Goal: Transaction & Acquisition: Purchase product/service

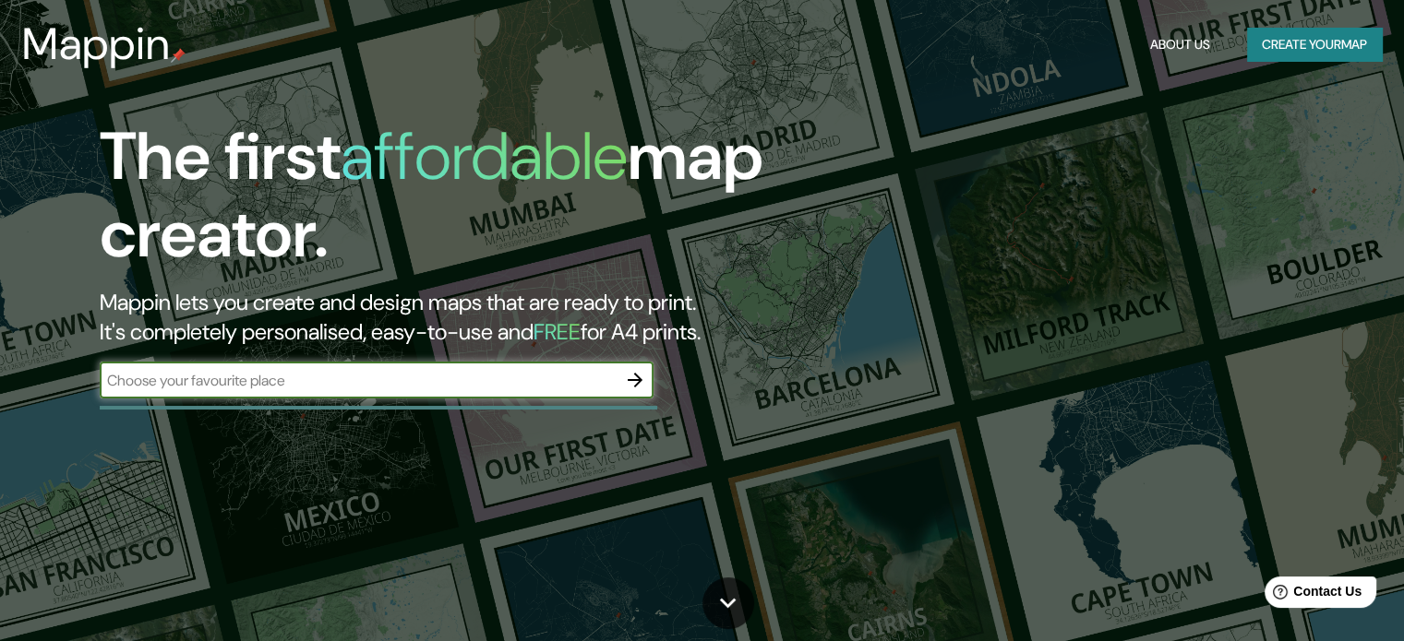
click at [1269, 49] on button "Create your map" at bounding box center [1314, 45] width 135 height 34
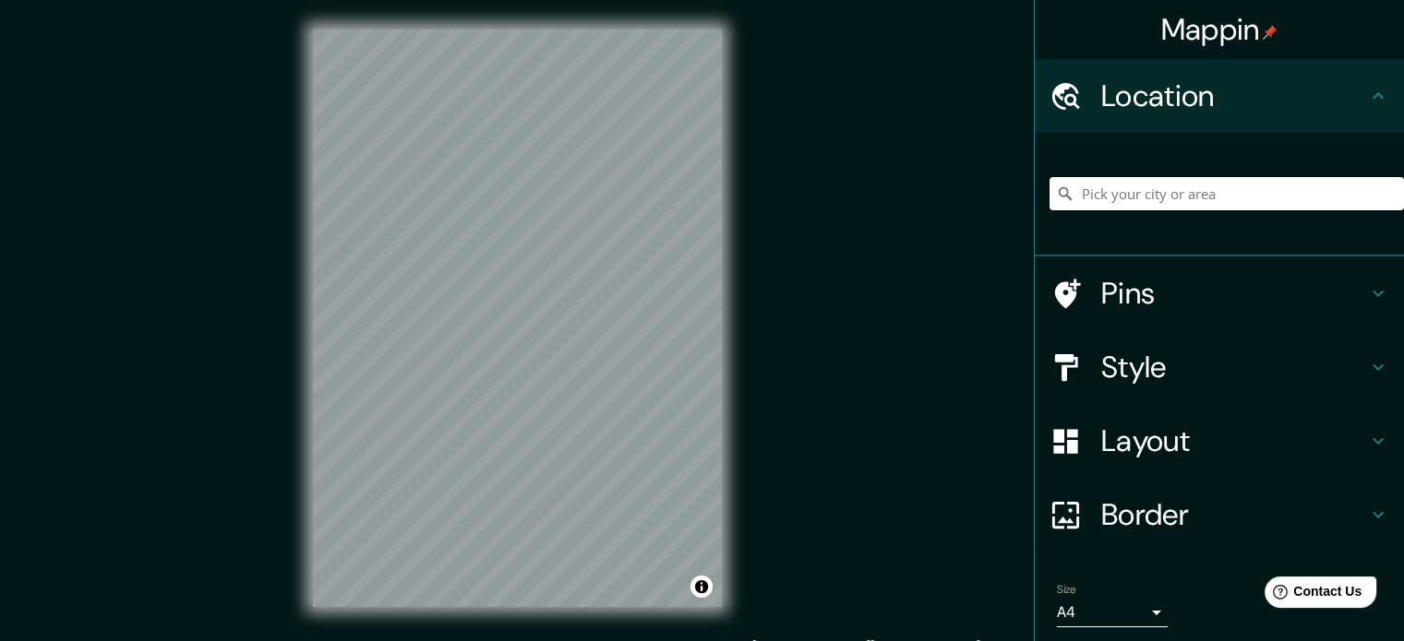
click at [1183, 185] on input "Pick your city or area" at bounding box center [1226, 193] width 354 height 33
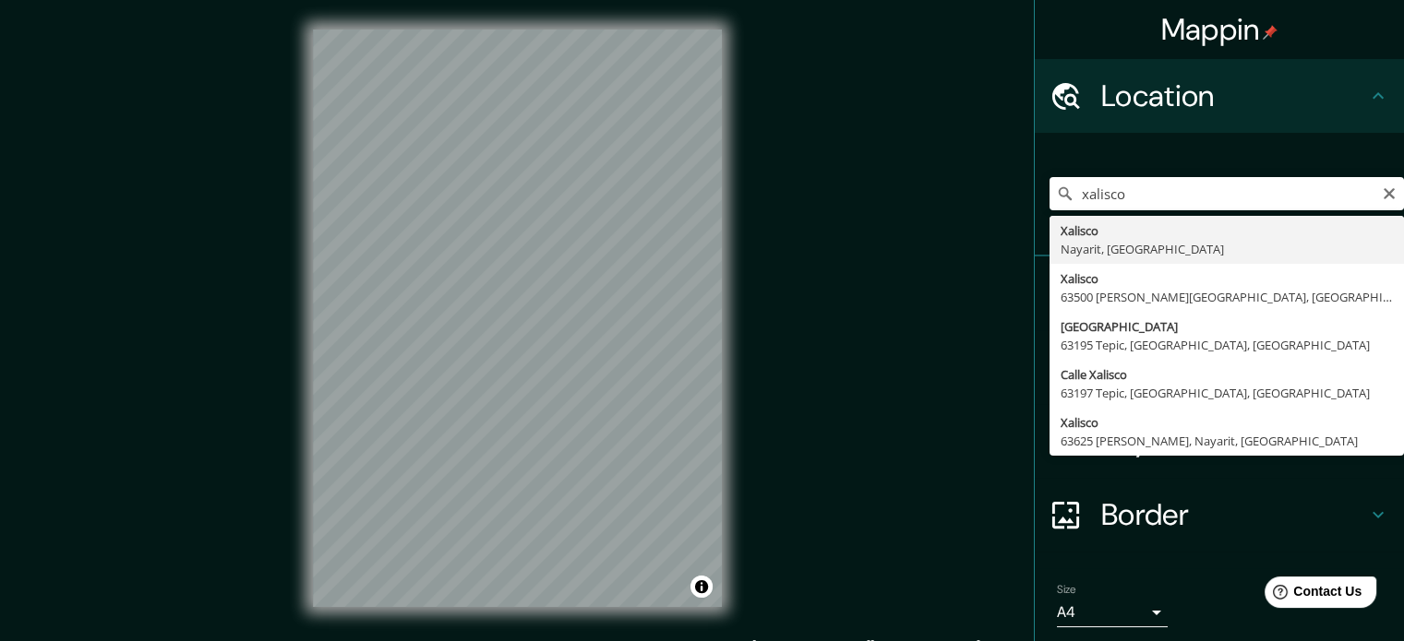
type input "Xalisco, Nayarit, [GEOGRAPHIC_DATA]"
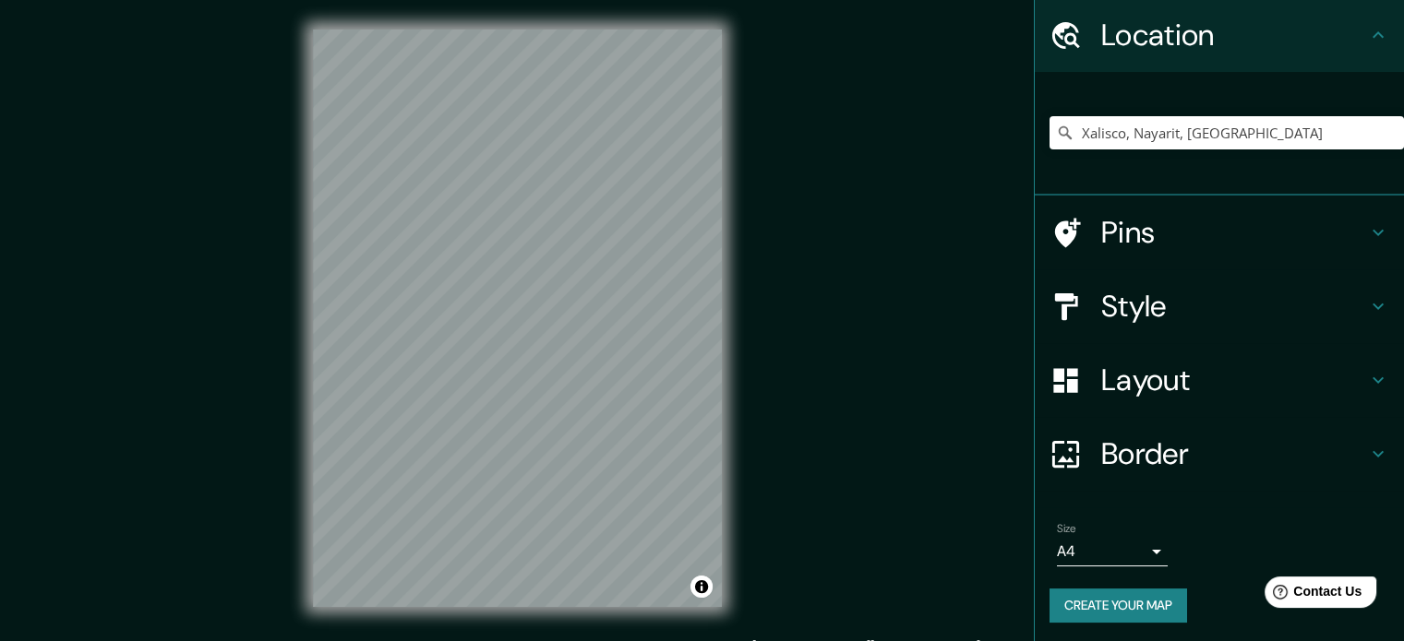
scroll to position [63, 0]
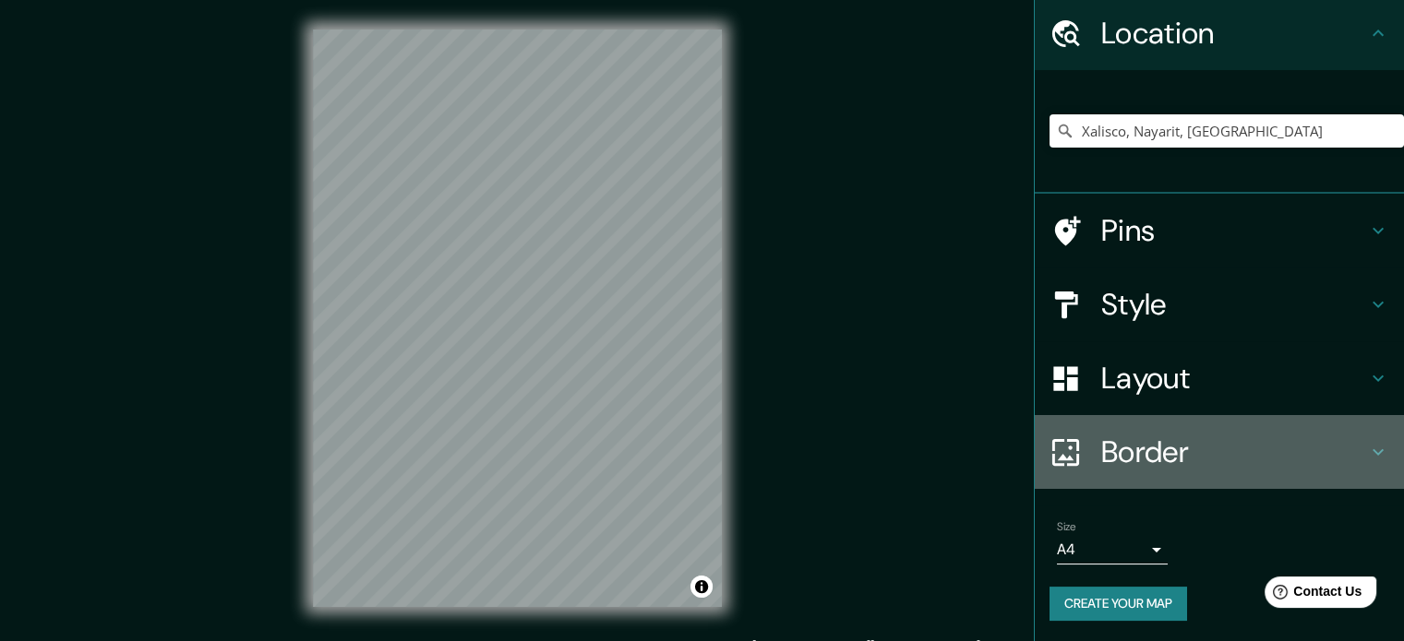
click at [1208, 438] on h4 "Border" at bounding box center [1234, 452] width 266 height 37
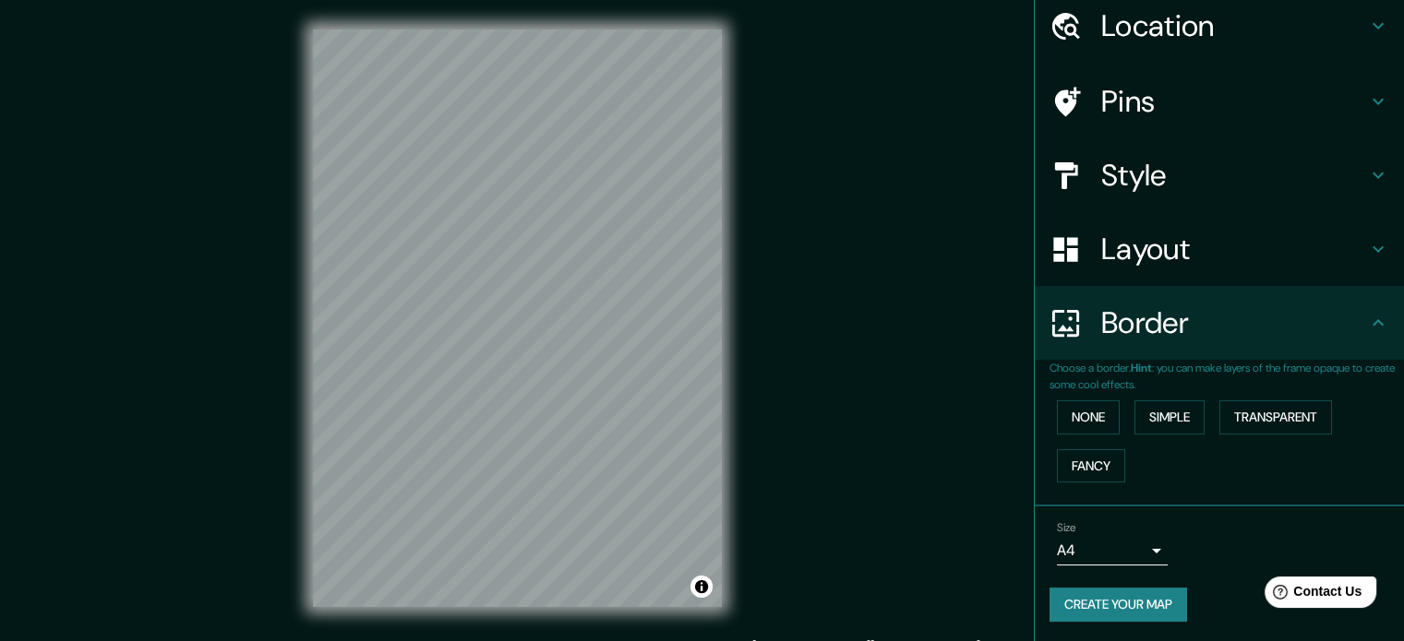
scroll to position [0, 0]
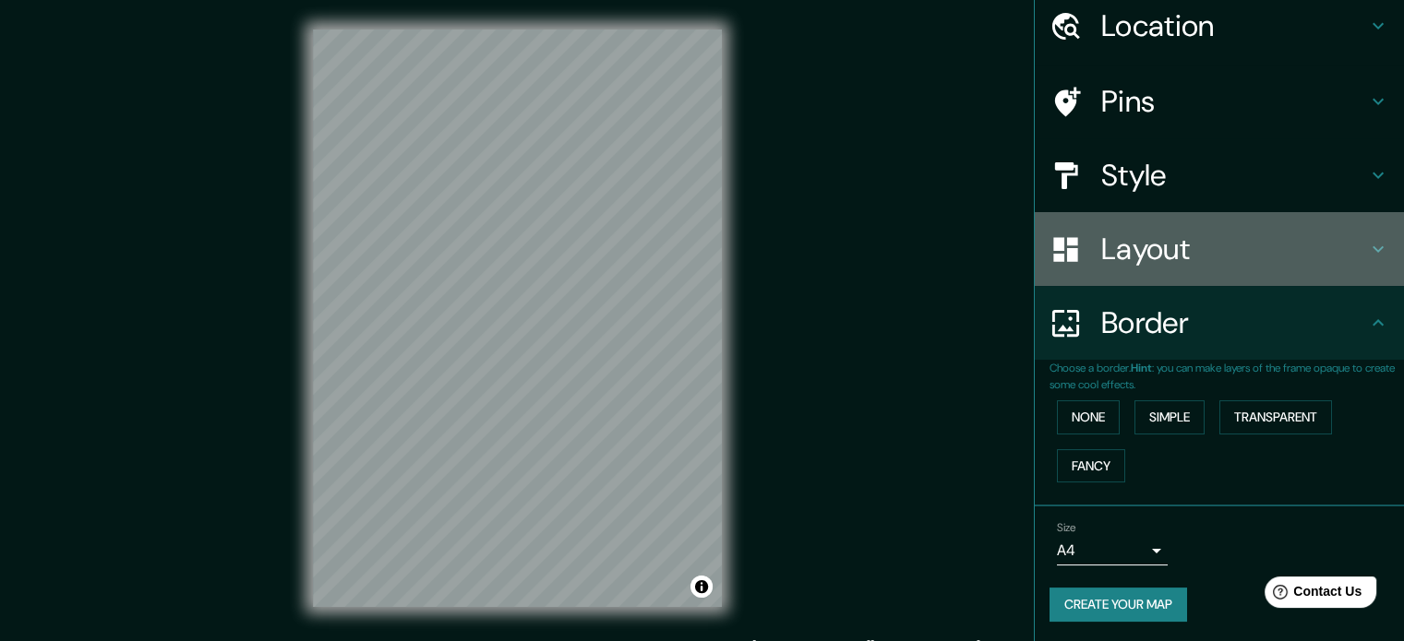
click at [1221, 223] on div "Layout" at bounding box center [1218, 249] width 369 height 74
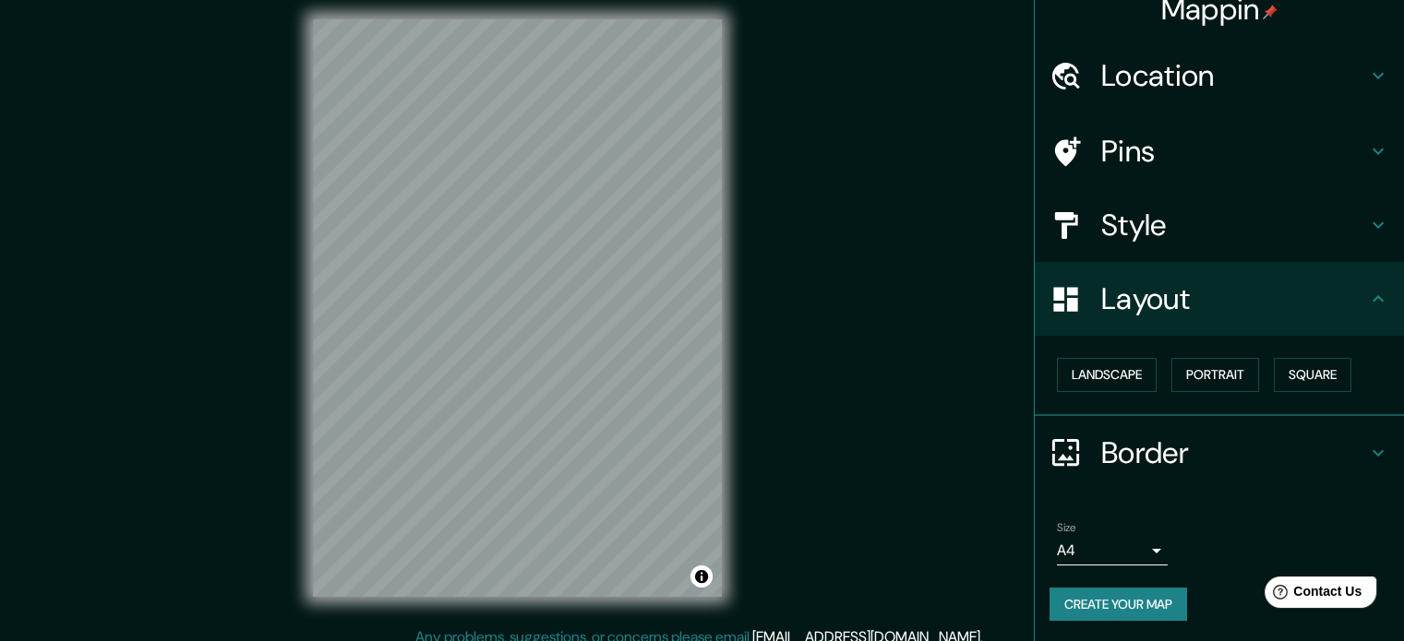
scroll to position [24, 0]
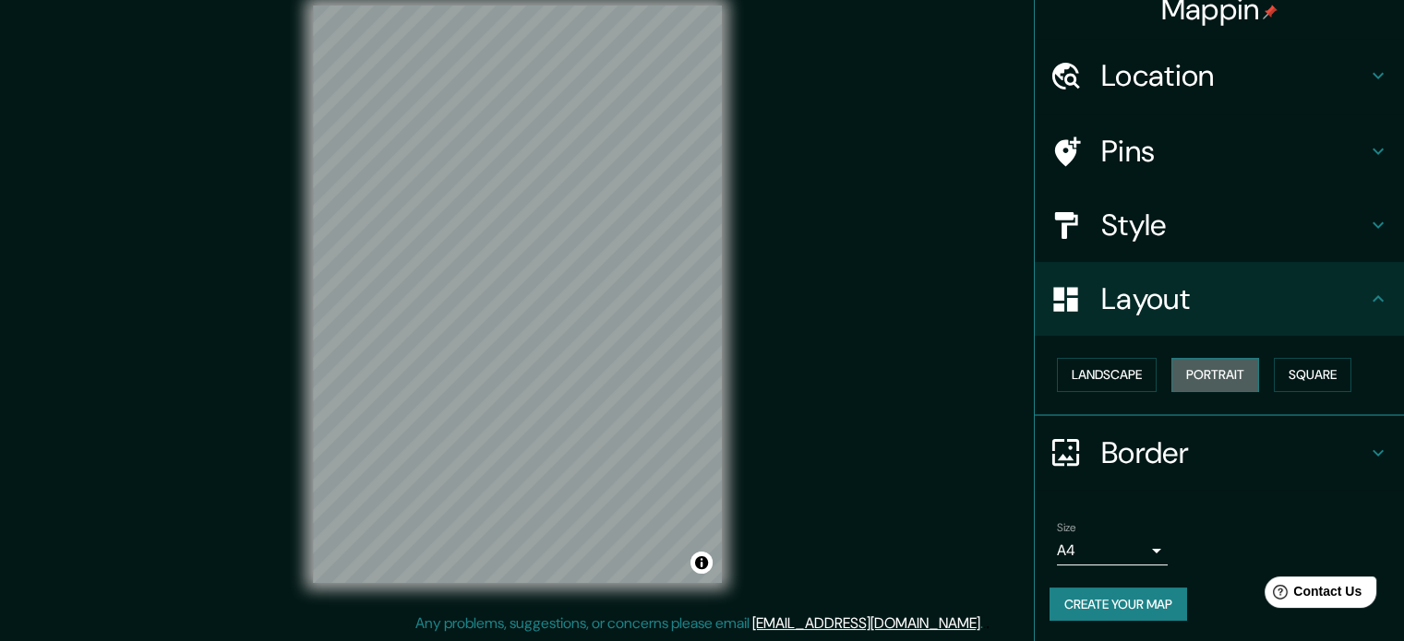
click at [1201, 359] on button "Portrait" at bounding box center [1215, 375] width 88 height 34
click at [1286, 365] on button "Square" at bounding box center [1312, 375] width 78 height 34
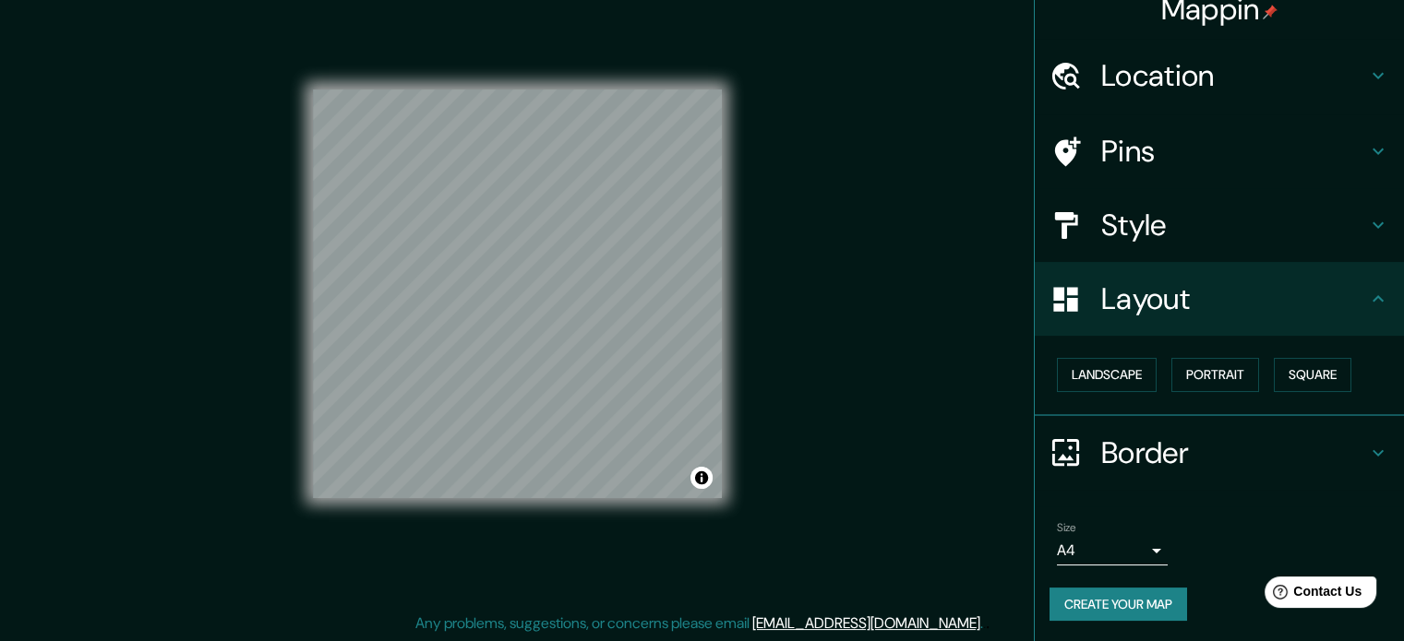
click at [1271, 215] on h4 "Style" at bounding box center [1234, 225] width 266 height 37
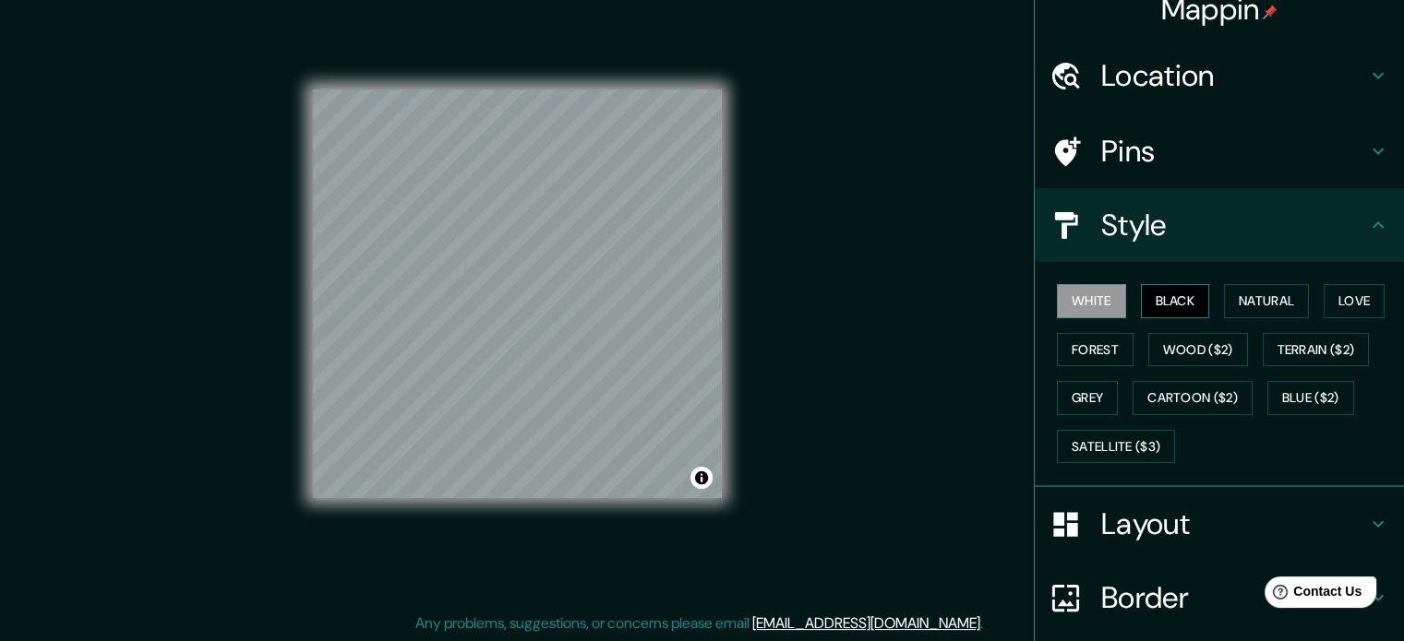
click at [1165, 291] on button "Black" at bounding box center [1175, 301] width 69 height 34
click at [1228, 300] on button "Natural" at bounding box center [1266, 301] width 85 height 34
click at [1334, 296] on button "Love" at bounding box center [1353, 301] width 61 height 34
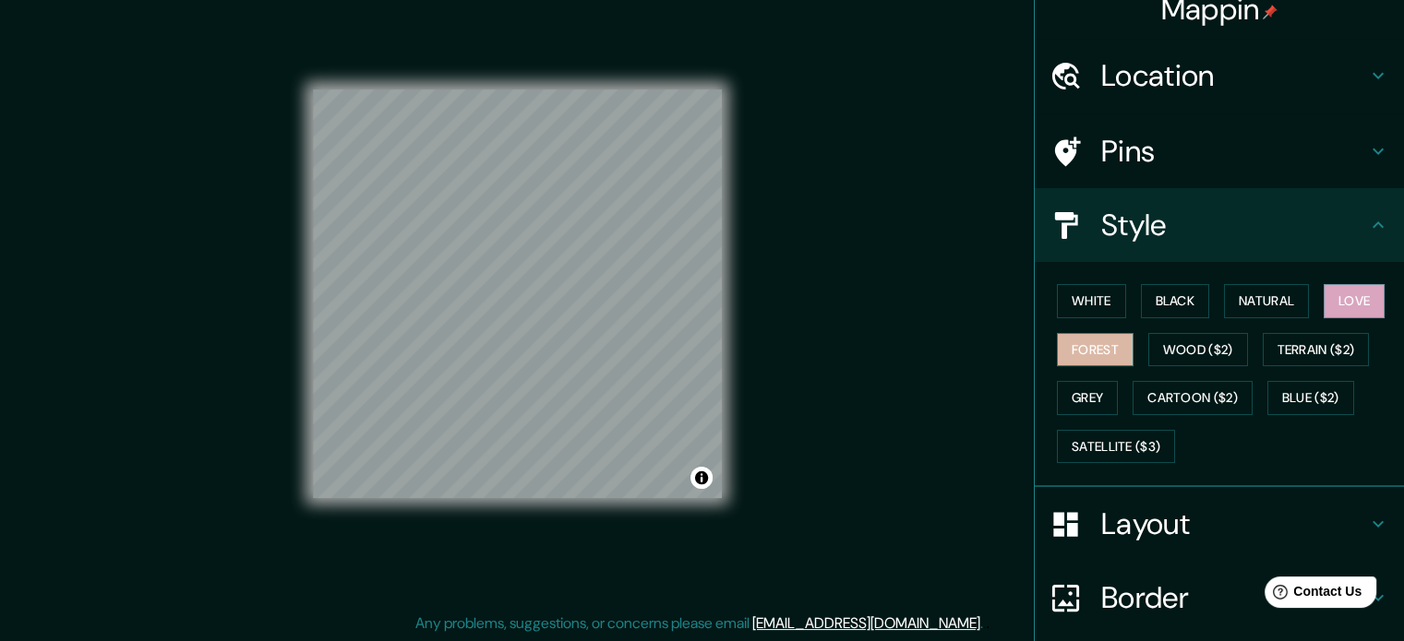
click at [1082, 343] on button "Forest" at bounding box center [1095, 350] width 77 height 34
click at [1157, 346] on button "Wood ($2)" at bounding box center [1198, 350] width 100 height 34
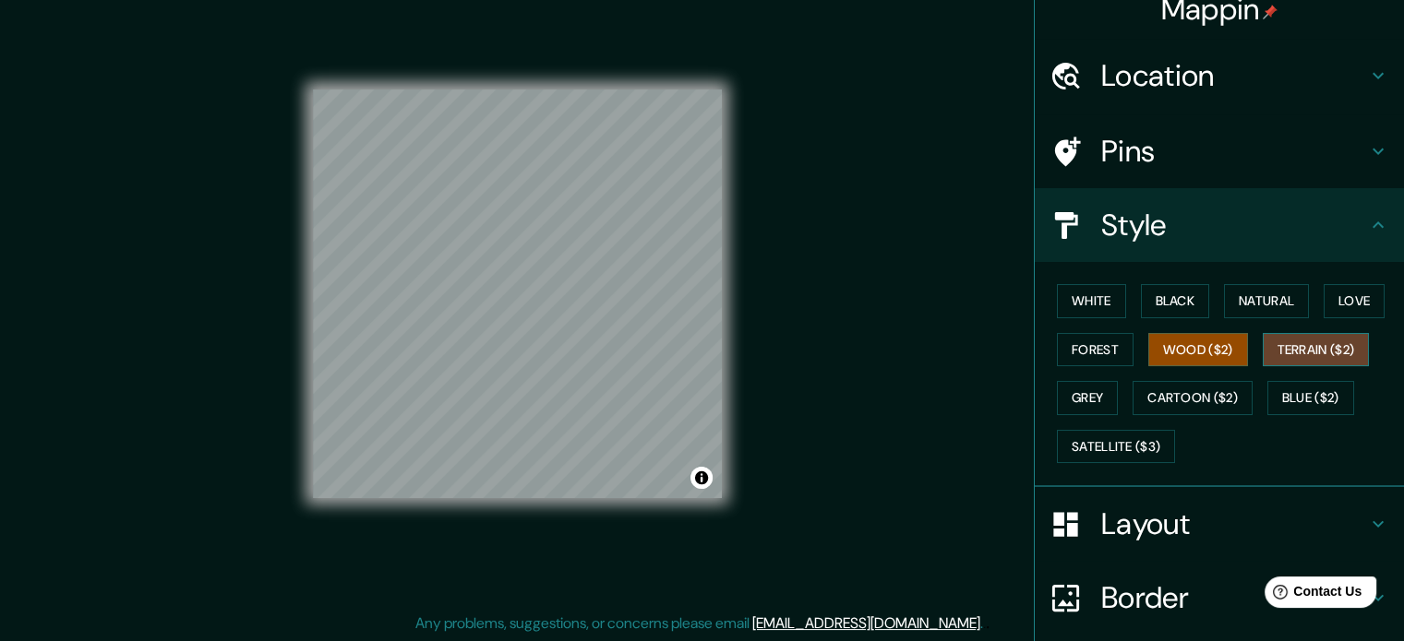
click at [1319, 351] on button "Terrain ($2)" at bounding box center [1315, 350] width 107 height 34
click at [1083, 400] on button "Grey" at bounding box center [1087, 398] width 61 height 34
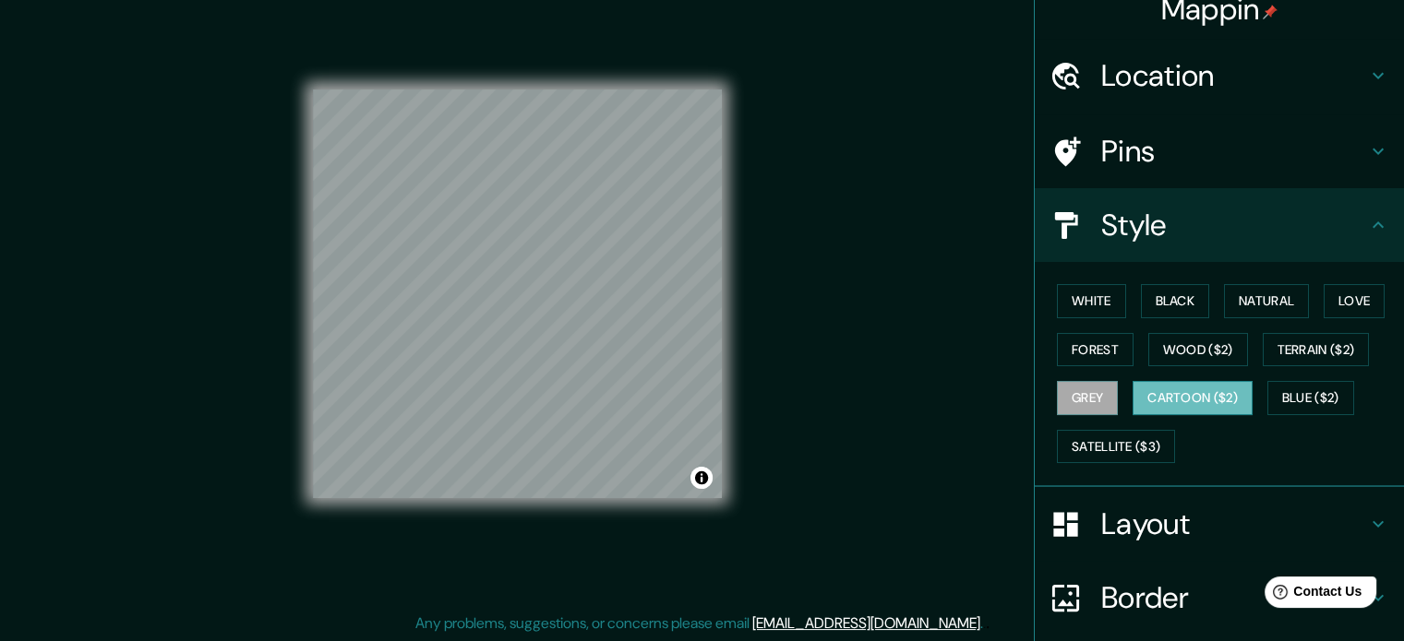
click at [1169, 394] on button "Cartoon ($2)" at bounding box center [1192, 398] width 120 height 34
click at [1287, 393] on button "Blue ($2)" at bounding box center [1310, 398] width 87 height 34
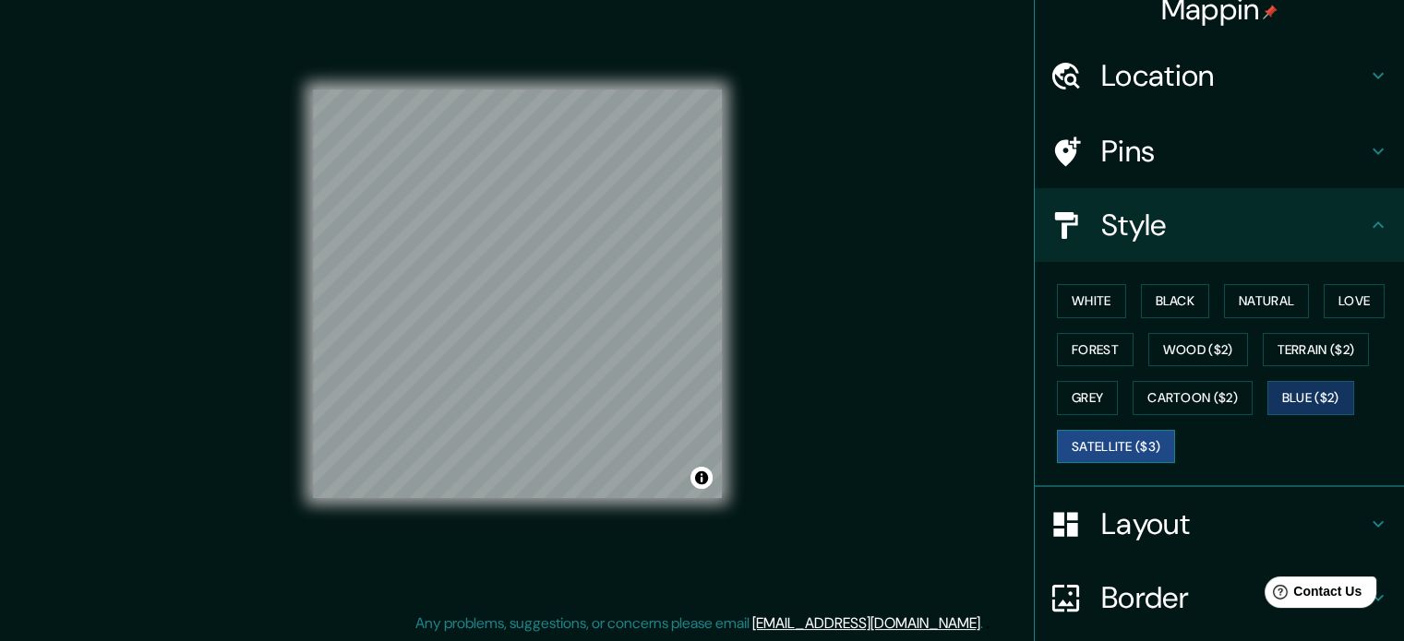
click at [1130, 448] on button "Satellite ($3)" at bounding box center [1116, 447] width 118 height 34
click at [1081, 298] on button "White" at bounding box center [1091, 301] width 69 height 34
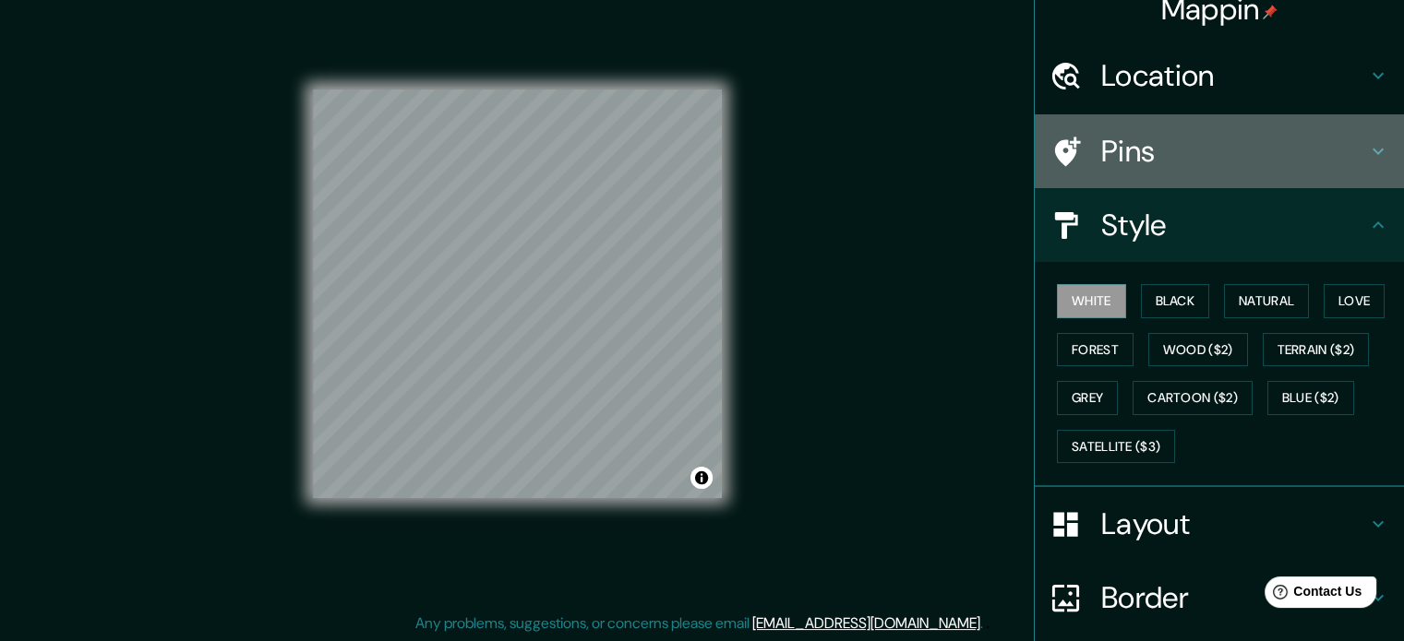
click at [1195, 147] on h4 "Pins" at bounding box center [1234, 151] width 266 height 37
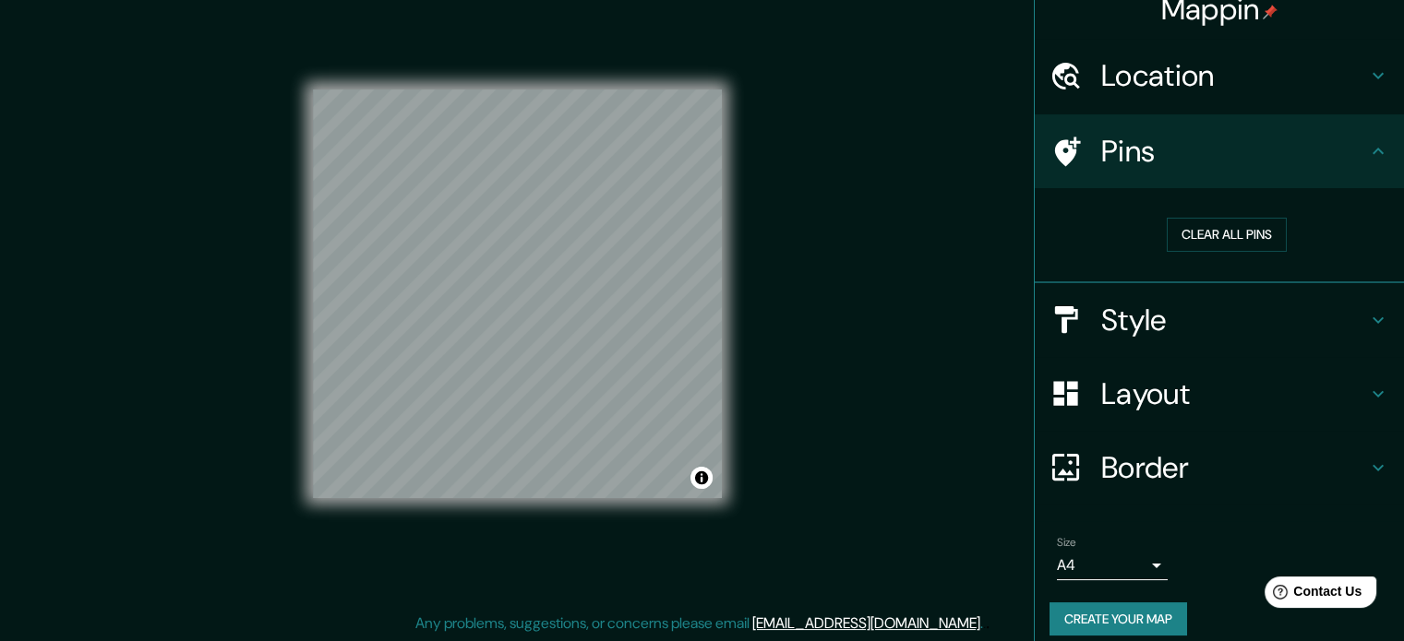
click at [1185, 77] on h4 "Location" at bounding box center [1234, 75] width 266 height 37
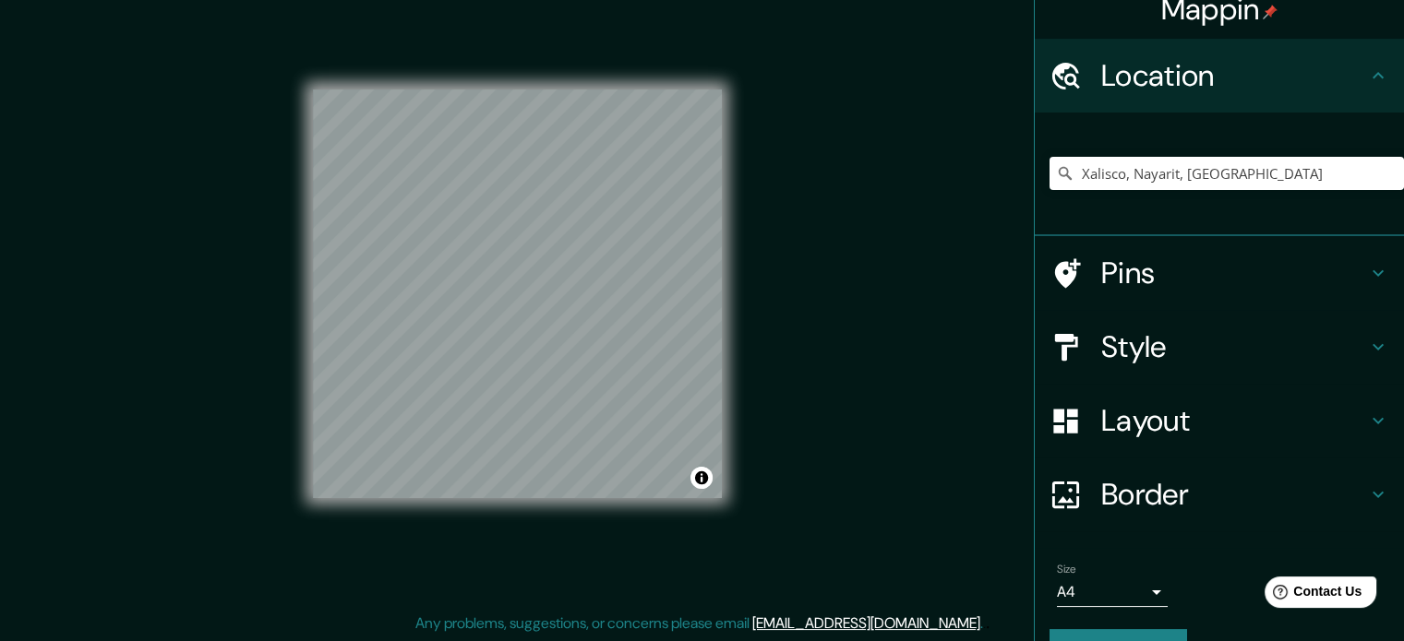
click at [1183, 269] on h4 "Pins" at bounding box center [1234, 273] width 266 height 37
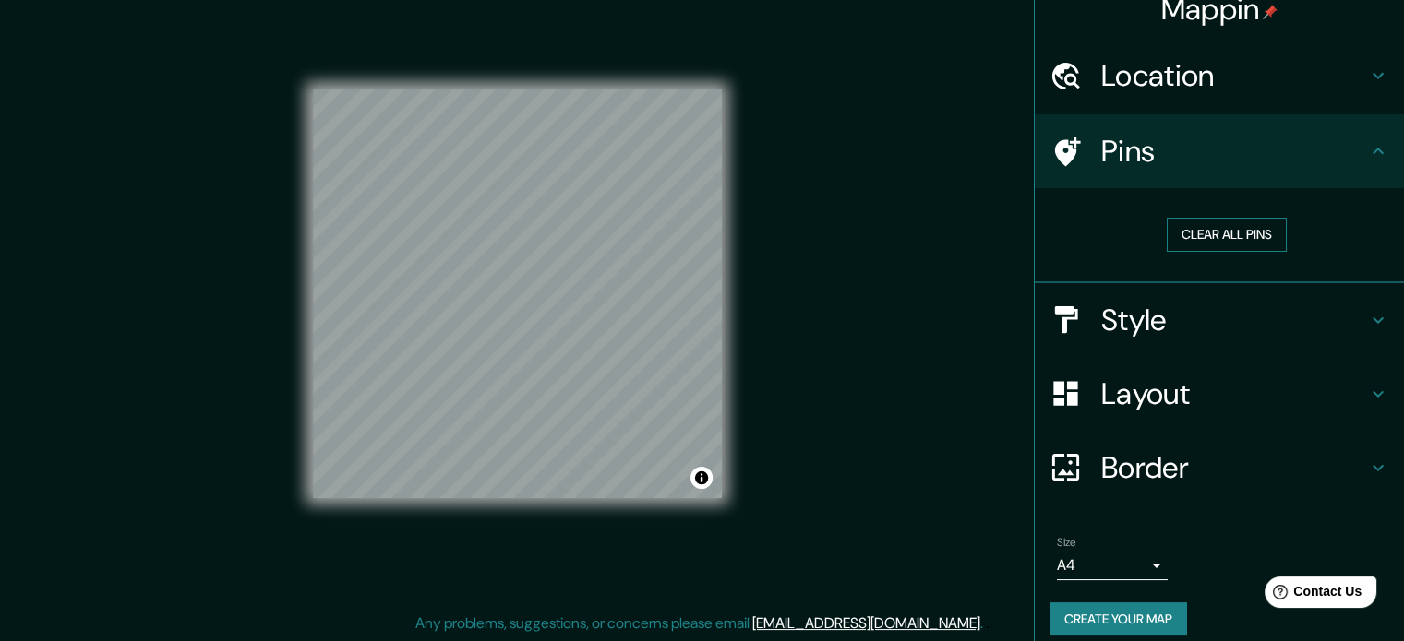
click at [1186, 236] on button "Clear all pins" at bounding box center [1226, 235] width 120 height 34
click at [1185, 234] on button "Clear all pins" at bounding box center [1226, 235] width 120 height 34
drag, startPoint x: 515, startPoint y: 383, endPoint x: 526, endPoint y: 378, distance: 12.0
click at [526, 378] on div at bounding box center [522, 382] width 15 height 15
click at [517, 383] on div at bounding box center [524, 381] width 15 height 15
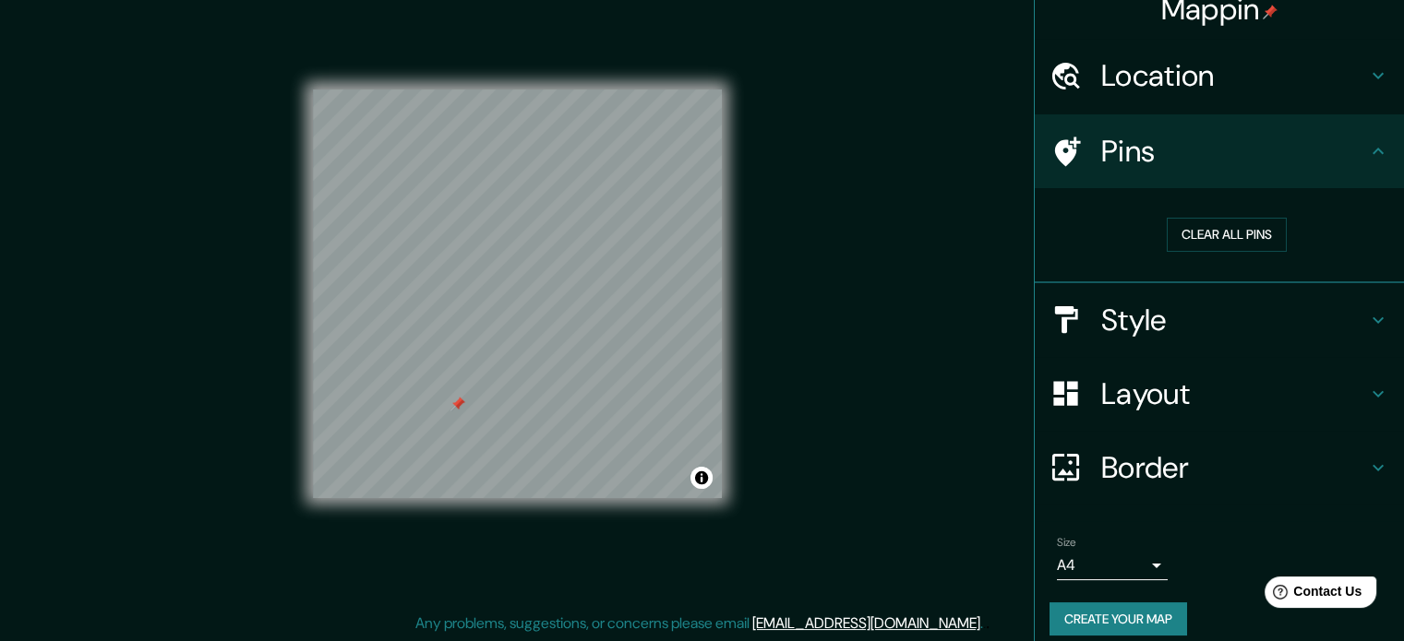
scroll to position [35, 0]
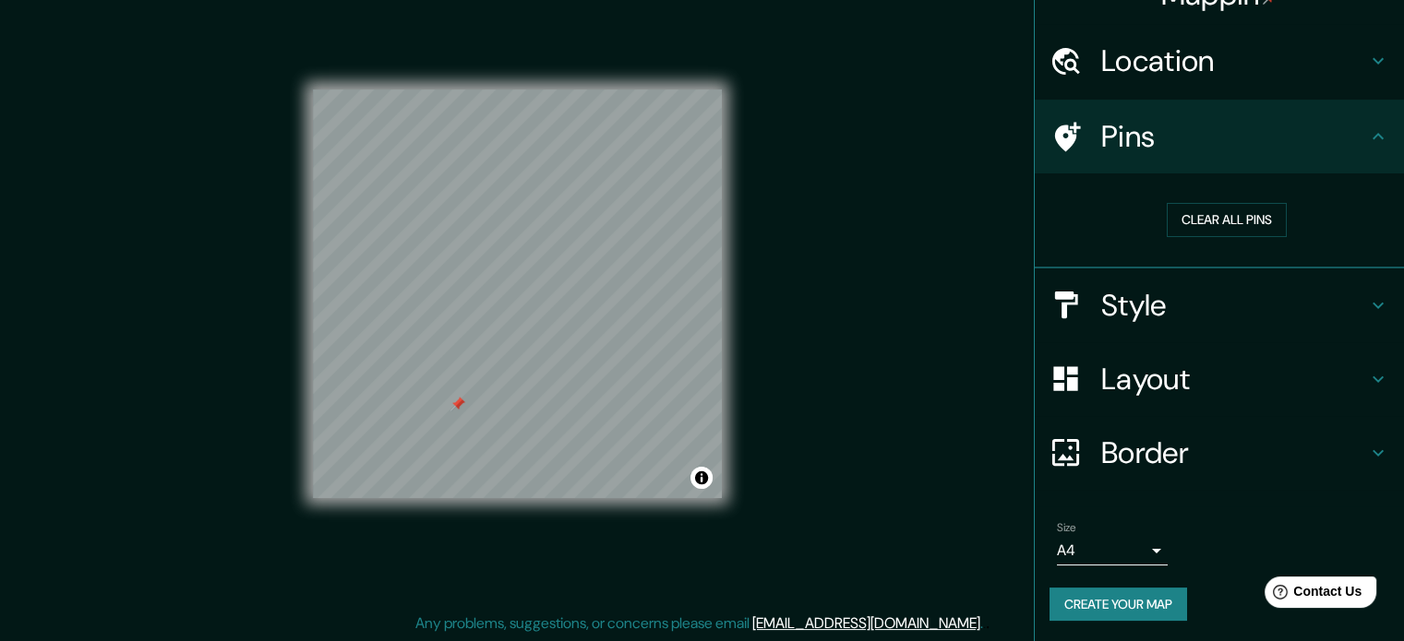
click at [1177, 454] on h4 "Border" at bounding box center [1234, 453] width 266 height 37
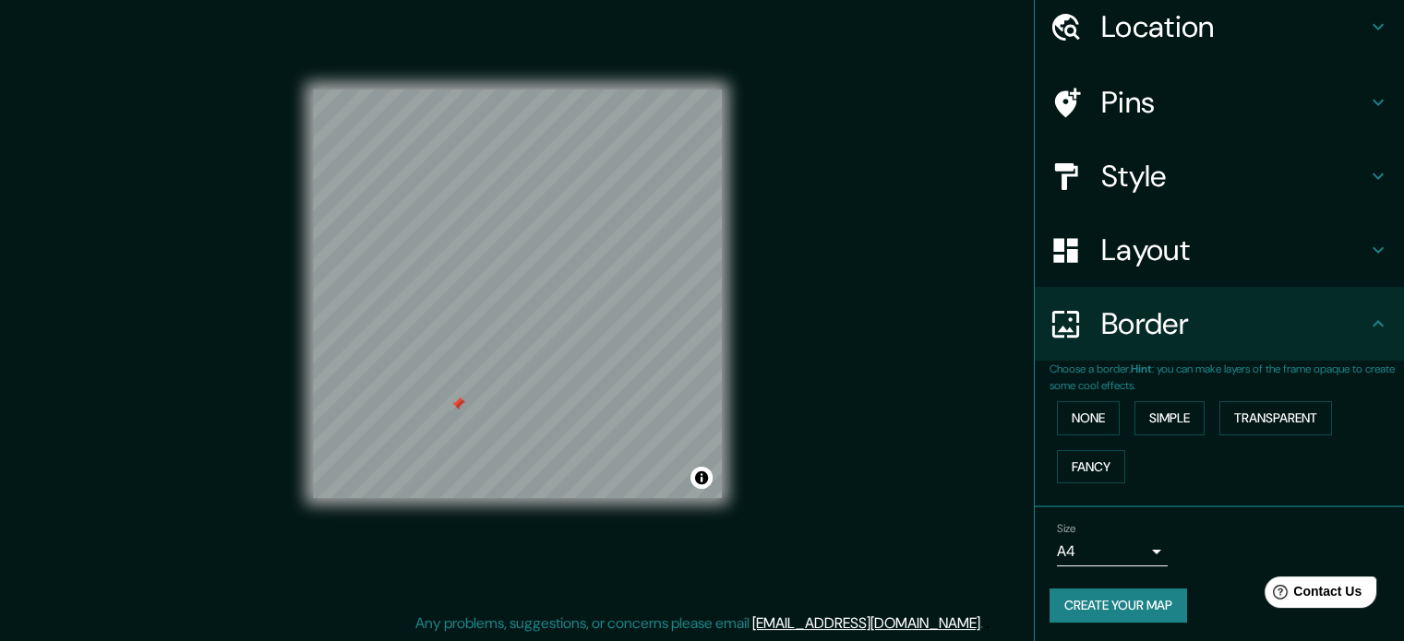
scroll to position [70, 0]
click at [1171, 416] on button "Simple" at bounding box center [1169, 417] width 70 height 34
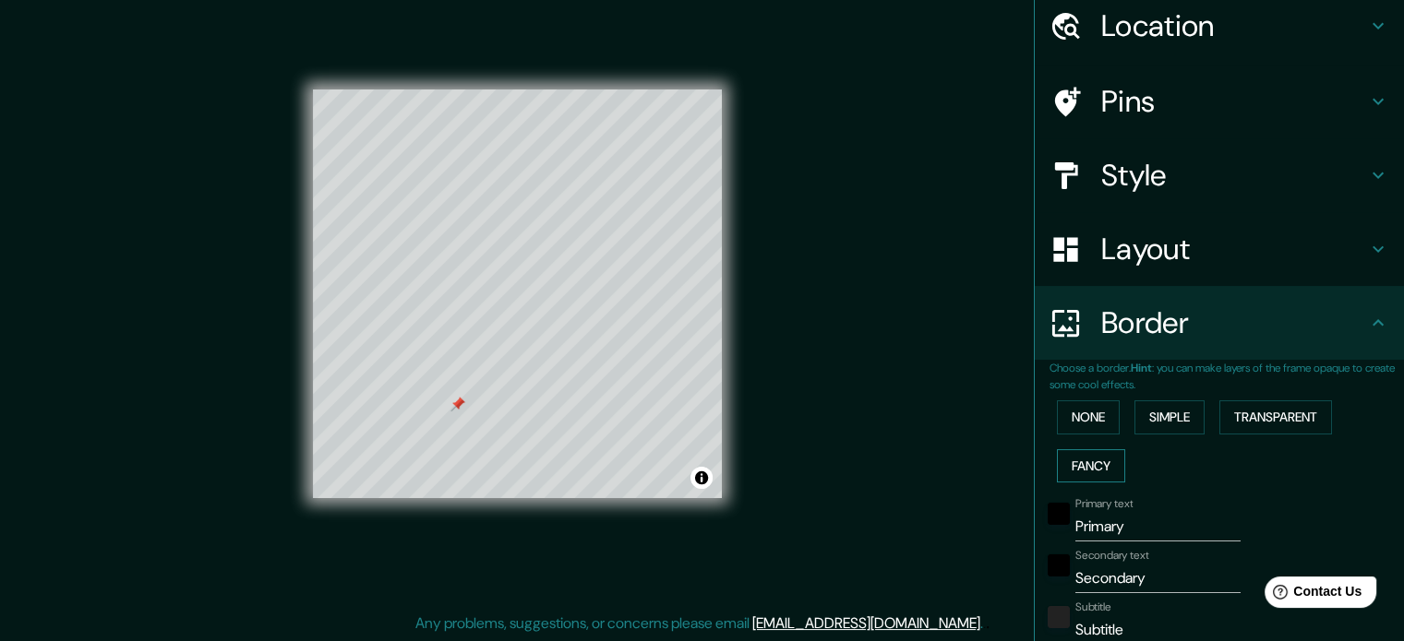
click at [1101, 464] on button "Fancy" at bounding box center [1091, 466] width 68 height 34
click at [1089, 415] on button "None" at bounding box center [1088, 417] width 63 height 34
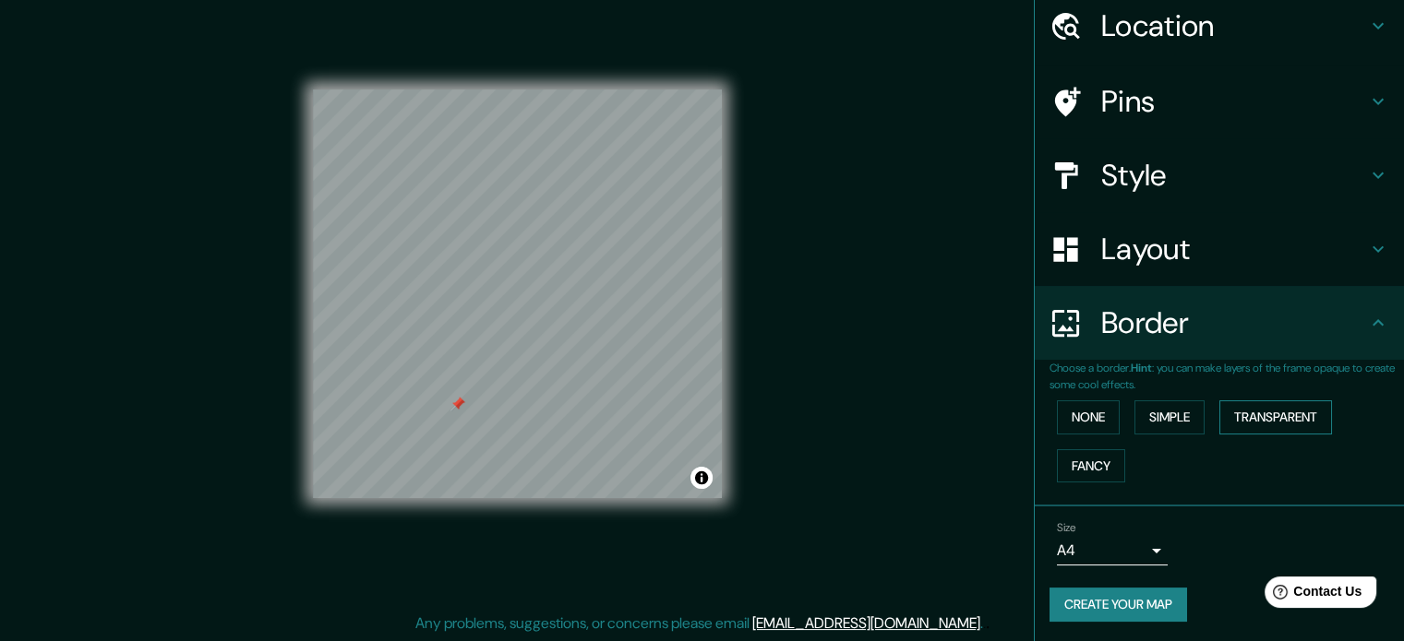
click at [1273, 419] on button "Transparent" at bounding box center [1275, 417] width 113 height 34
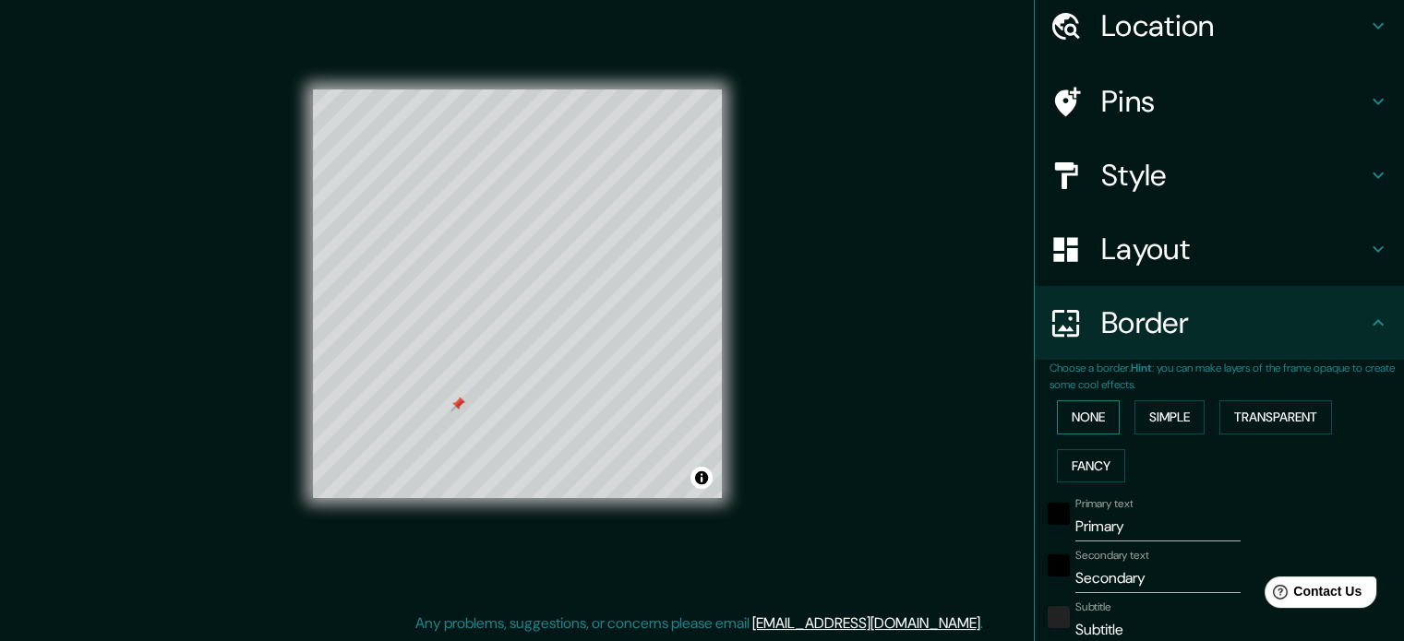
click at [1071, 418] on button "None" at bounding box center [1088, 417] width 63 height 34
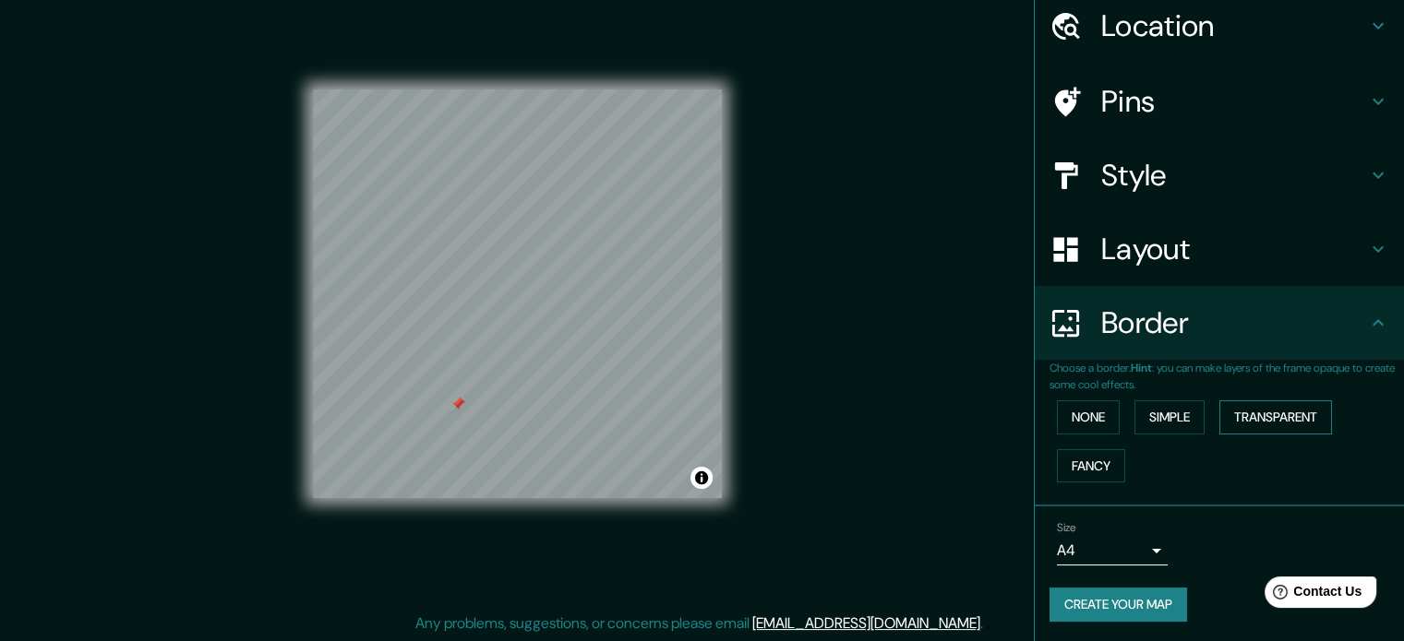
click at [1266, 413] on button "Transparent" at bounding box center [1275, 417] width 113 height 34
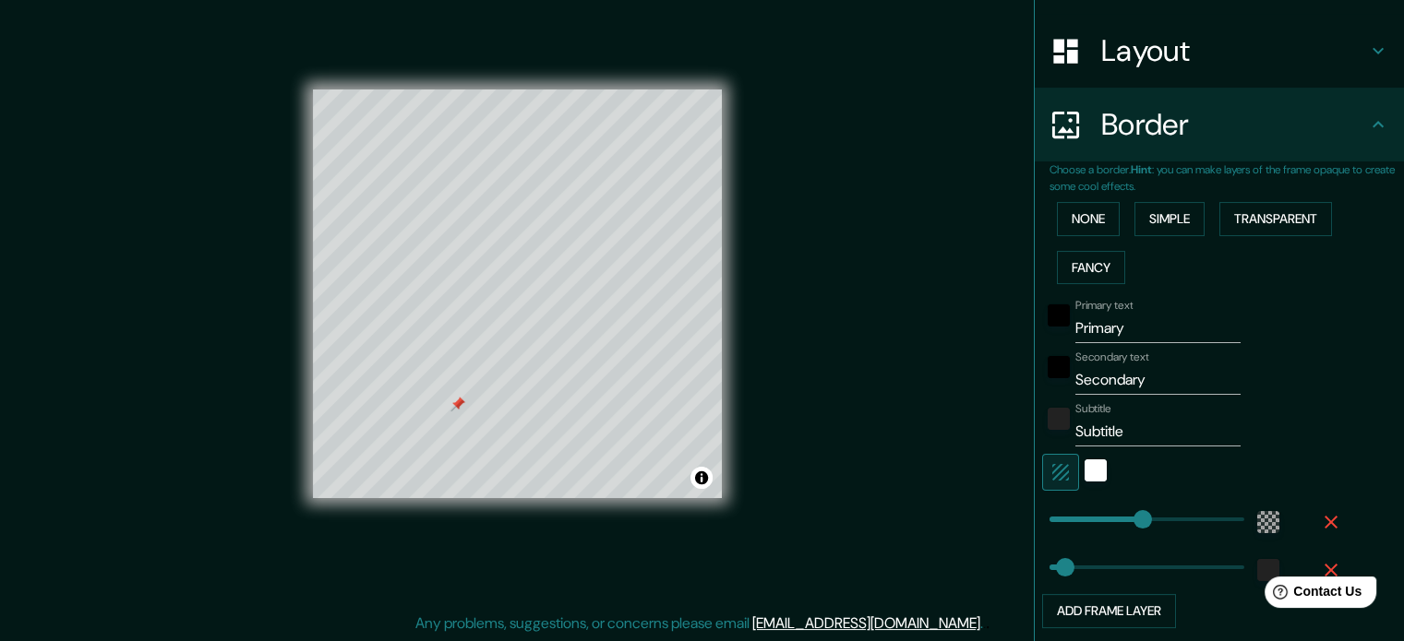
scroll to position [255, 0]
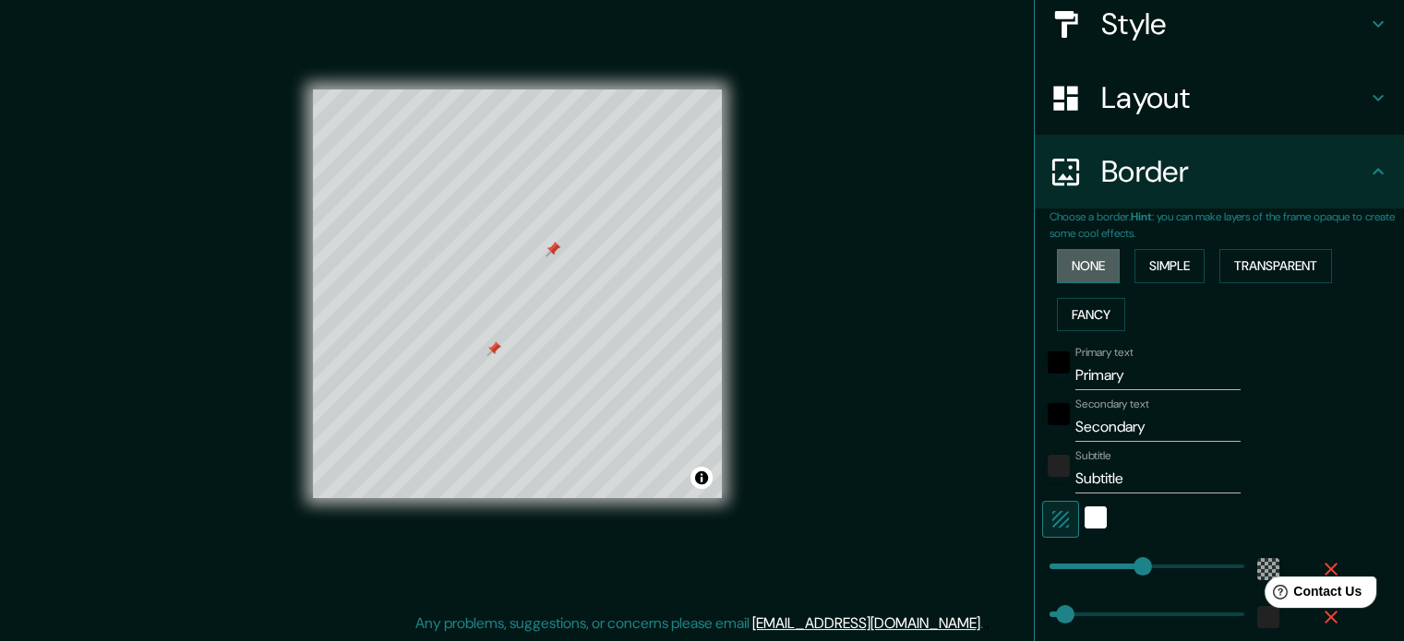
click at [1085, 272] on button "None" at bounding box center [1088, 266] width 63 height 34
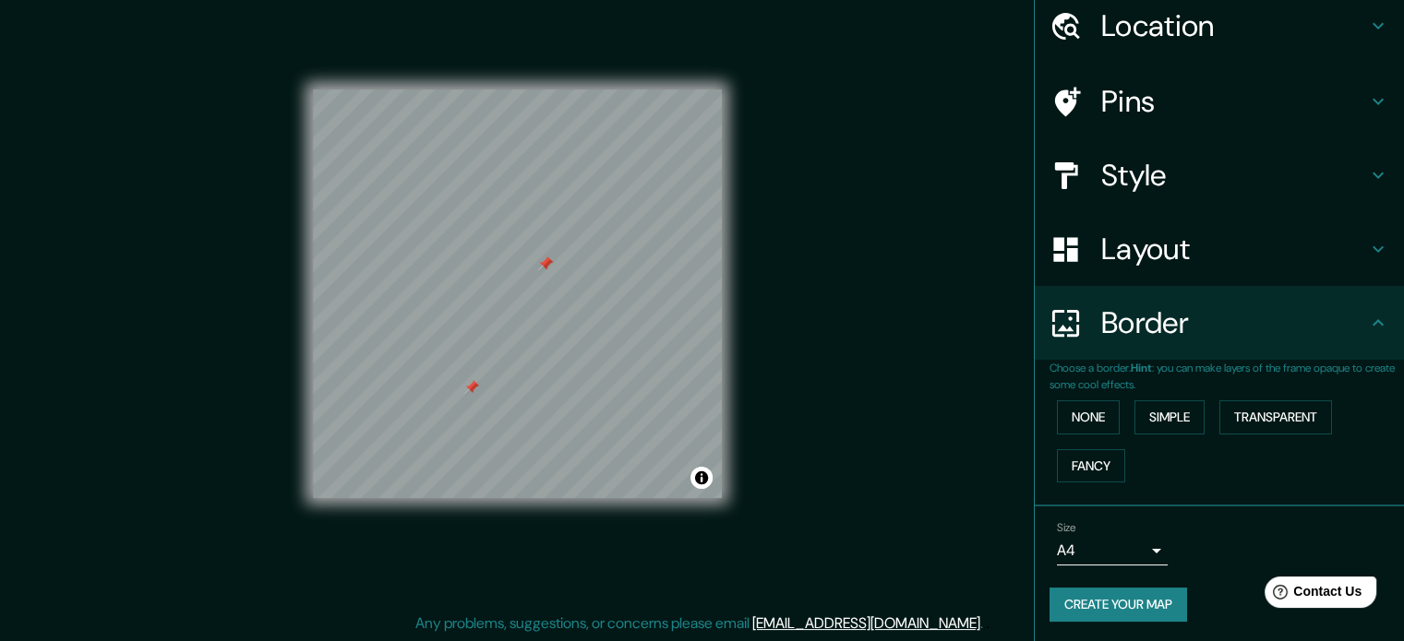
click at [1124, 544] on body "Mappin Location [GEOGRAPHIC_DATA], [GEOGRAPHIC_DATA], [GEOGRAPHIC_DATA] Pins St…" at bounding box center [702, 296] width 1404 height 641
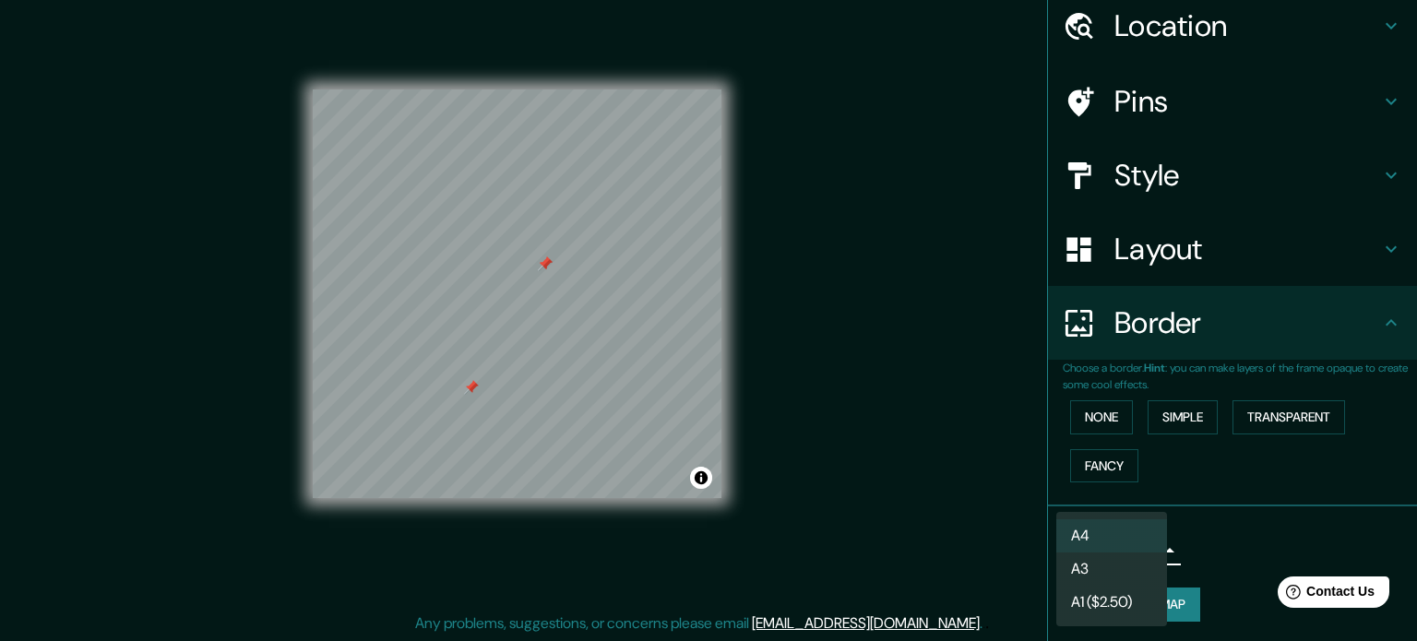
click at [1226, 553] on div at bounding box center [708, 320] width 1417 height 641
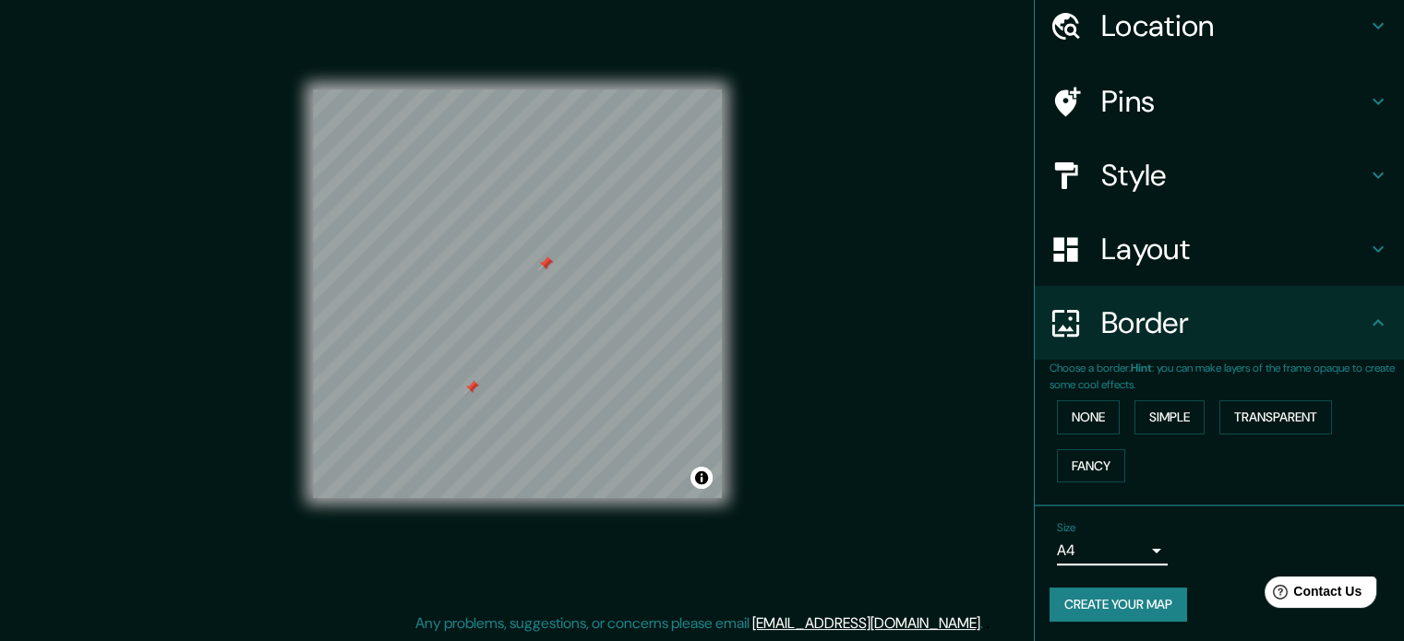
click at [1225, 556] on div "Size A4 single" at bounding box center [1219, 543] width 340 height 59
click at [1103, 602] on button "Create your map" at bounding box center [1117, 605] width 137 height 34
click at [874, 409] on div "Mappin Location [GEOGRAPHIC_DATA], [GEOGRAPHIC_DATA], [GEOGRAPHIC_DATA] Pins St…" at bounding box center [702, 309] width 1404 height 666
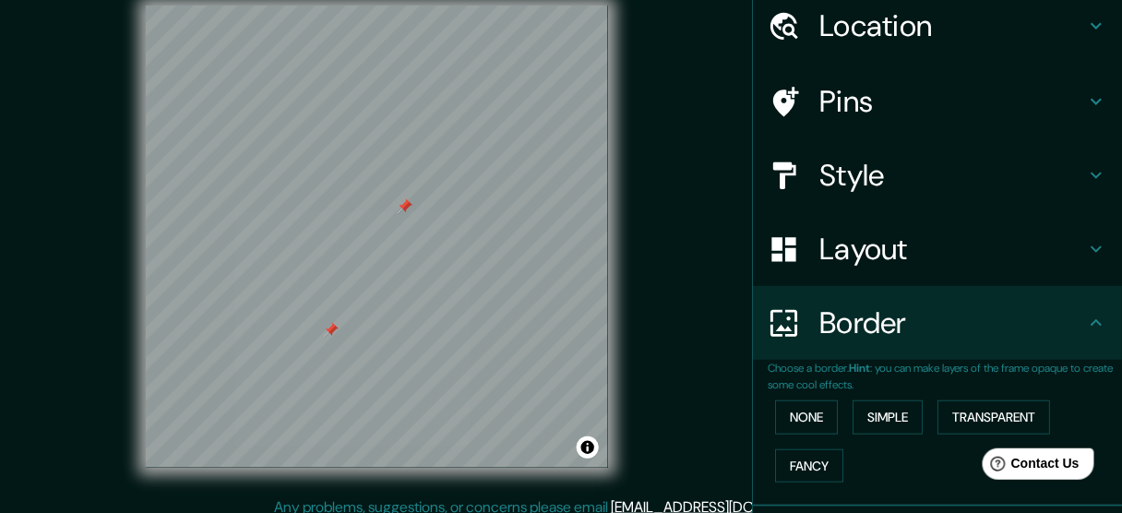
drag, startPoint x: 1279, startPoint y: 6, endPoint x: 678, endPoint y: 154, distance: 618.6
click at [678, 154] on div "© Mapbox © OpenStreetMap Improve this map" at bounding box center [377, 236] width 1010 height 461
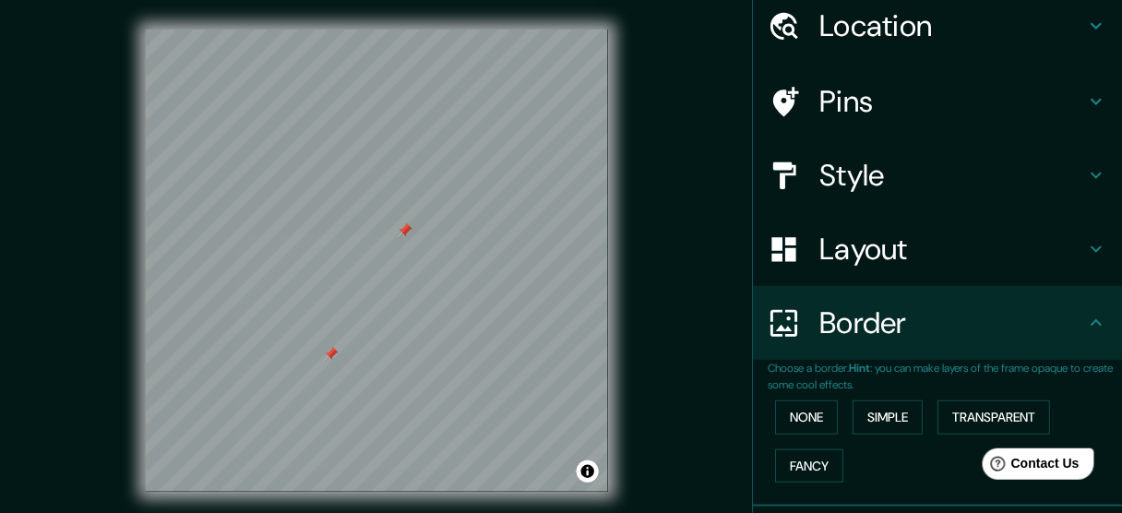
scroll to position [0, 0]
drag, startPoint x: 90, startPoint y: 78, endPoint x: 125, endPoint y: 18, distance: 69.8
click at [90, 78] on div "© Mapbox © OpenStreetMap Improve this map" at bounding box center [377, 260] width 1010 height 461
